Goal: Find contact information: Find contact information

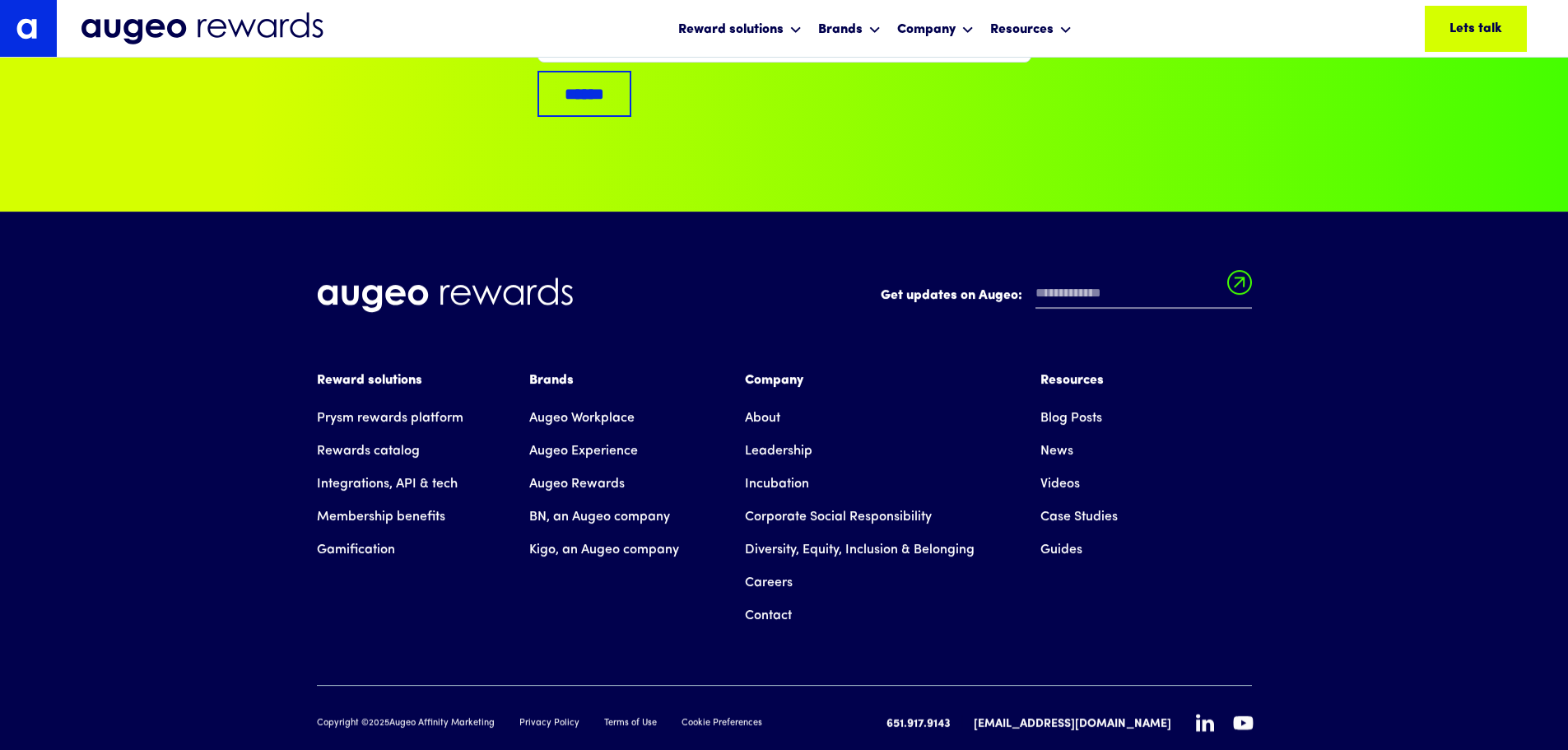
scroll to position [11001, 0]
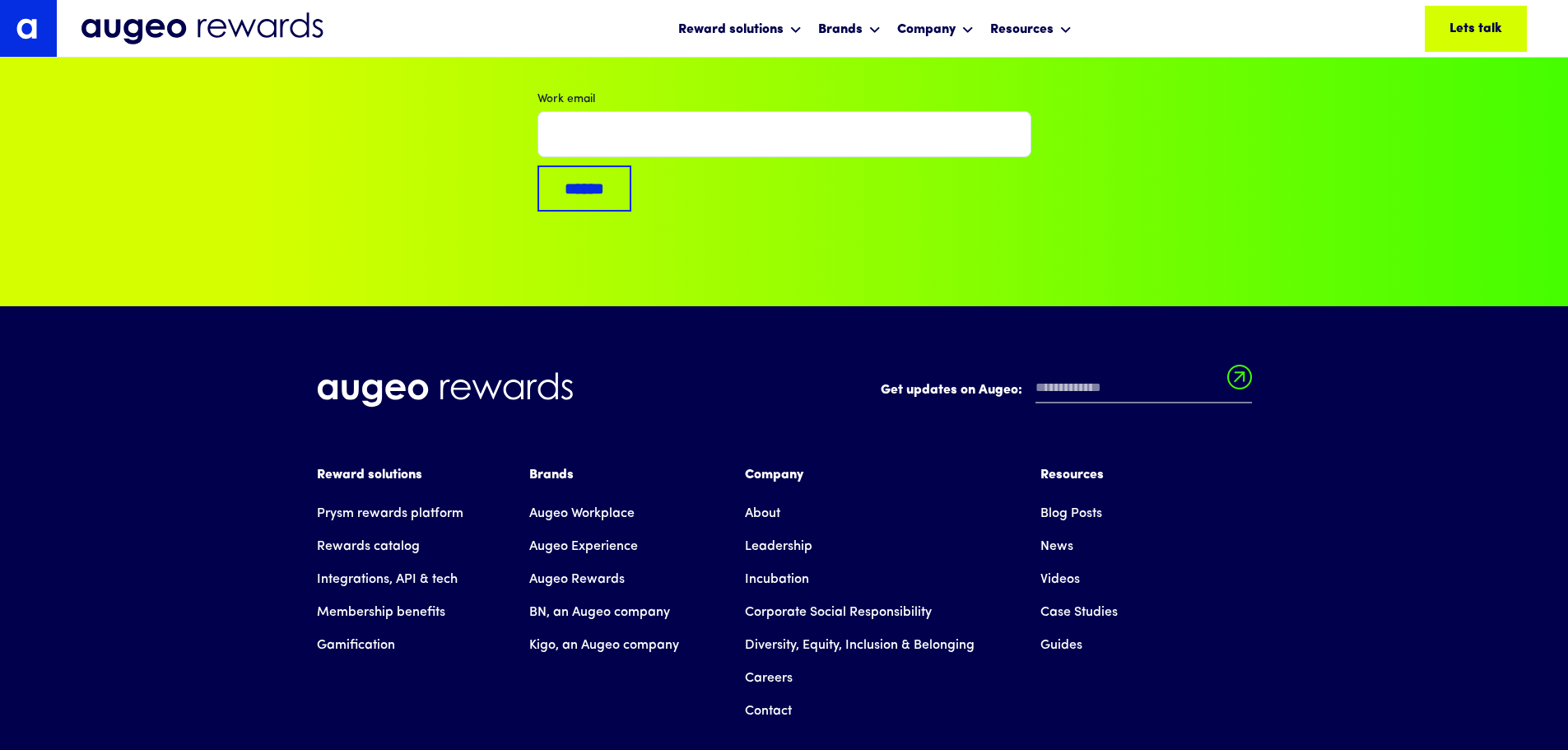
click at [773, 696] on link "Contact" at bounding box center [769, 712] width 47 height 33
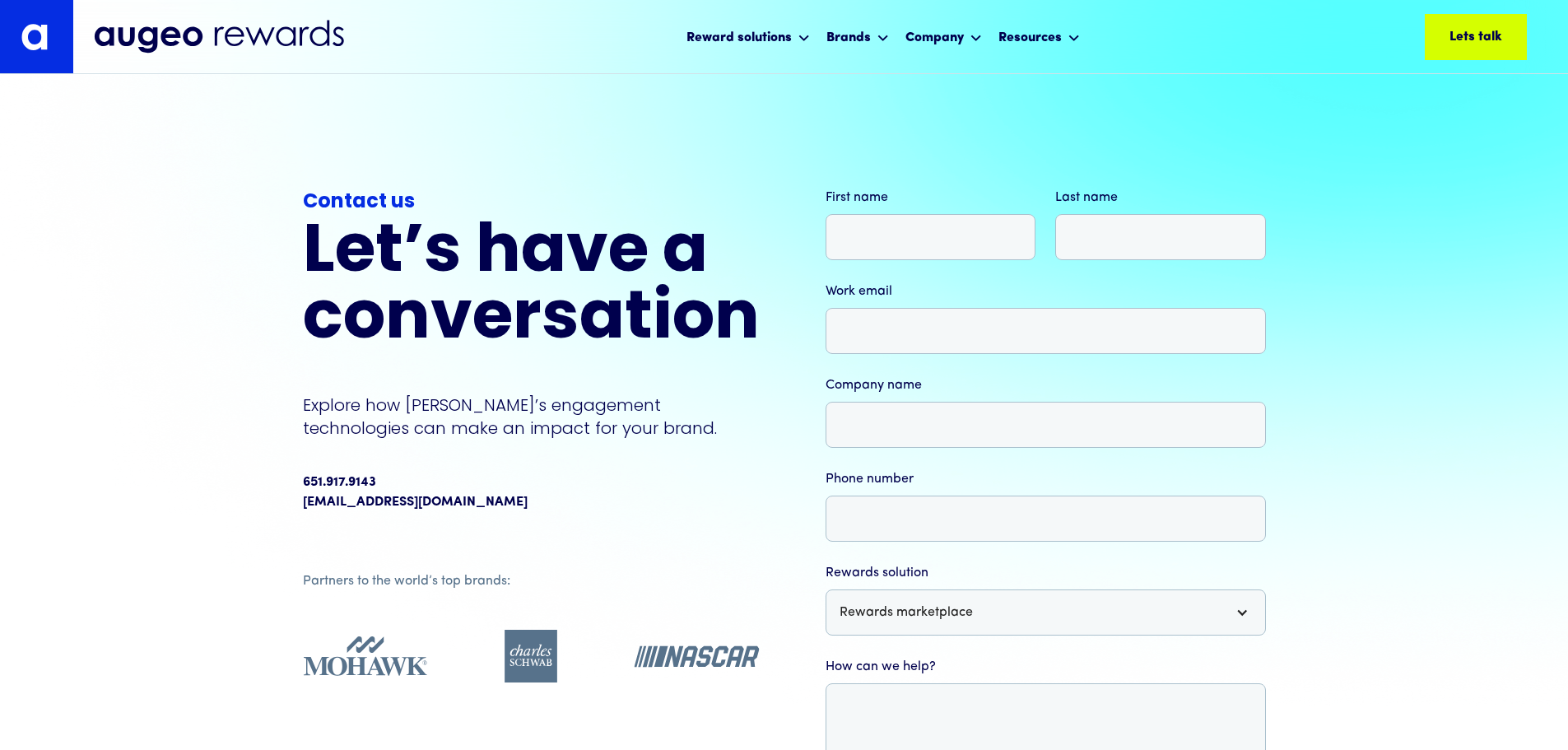
click at [1397, 318] on div "**********" at bounding box center [784, 551] width 1568 height 937
click at [444, 498] on link "[EMAIL_ADDRESS][DOMAIN_NAME]" at bounding box center [416, 503] width 225 height 20
